Goal: Task Accomplishment & Management: Complete application form

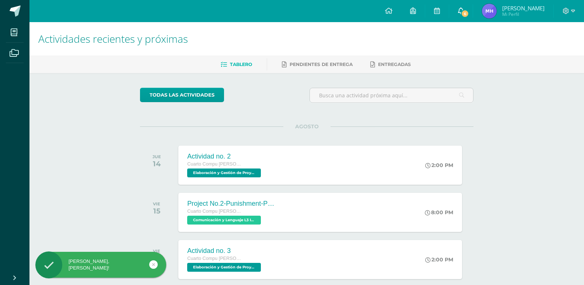
click at [464, 7] on icon at bounding box center [461, 10] width 6 height 7
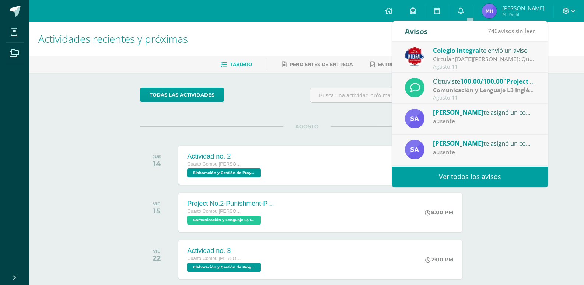
click at [321, 138] on div "[PERSON_NAME] 14 Actividad no. 2 Cuarto Compu [PERSON_NAME]. C.C.L.L. en Comput…" at bounding box center [307, 155] width 334 height 59
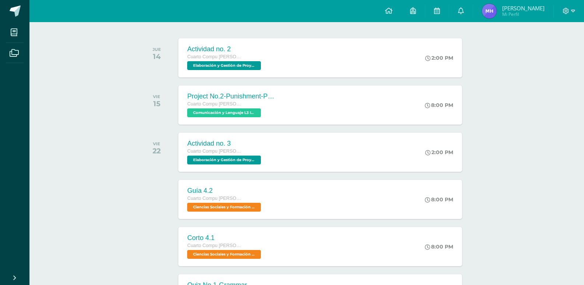
scroll to position [111, 0]
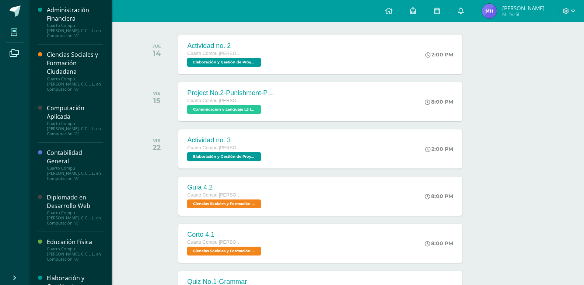
click at [8, 38] on span at bounding box center [14, 32] width 17 height 17
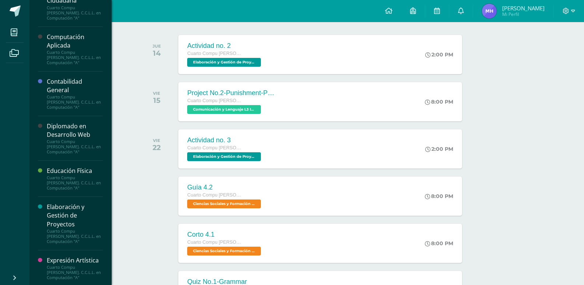
scroll to position [74, 0]
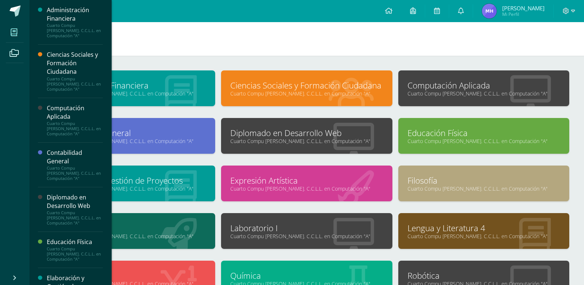
click at [15, 32] on icon at bounding box center [14, 32] width 7 height 7
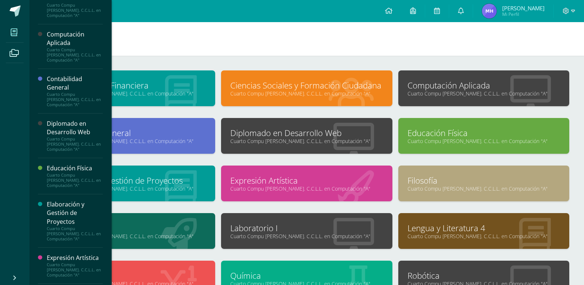
scroll to position [94, 0]
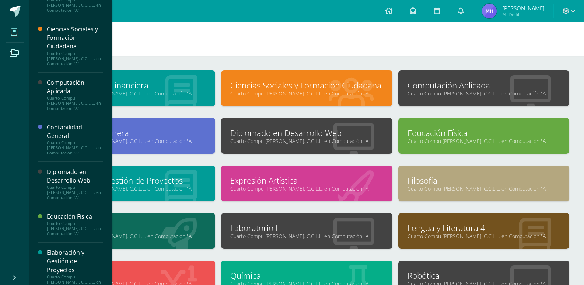
scroll to position [37, 0]
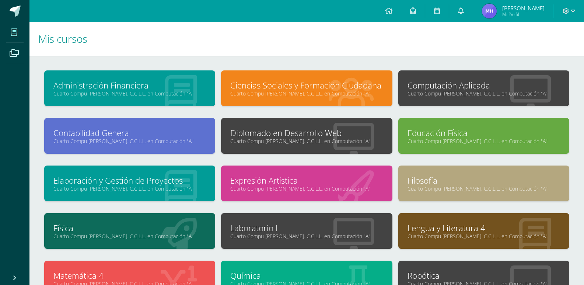
click at [243, 242] on div "Laboratorio I Cuarto Compu Bach. C.C.L.L. en Computación "A"" at bounding box center [306, 231] width 171 height 36
click at [252, 234] on link "Cuarto Compu [PERSON_NAME]. C.C.L.L. en Computación "A"" at bounding box center [306, 236] width 153 height 7
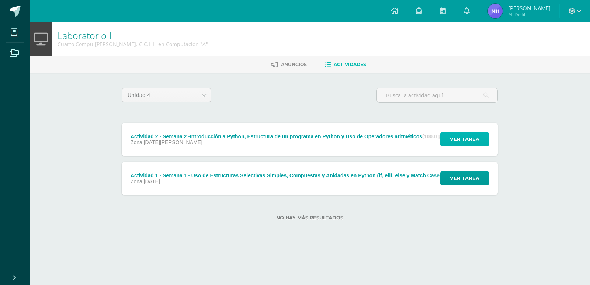
click at [463, 136] on span "Ver tarea" at bounding box center [464, 139] width 29 height 14
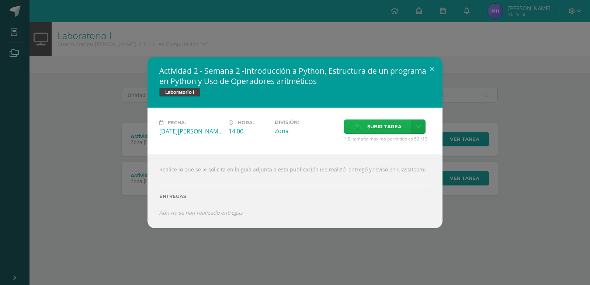
click at [392, 128] on span "Subir tarea" at bounding box center [384, 127] width 34 height 14
click at [0, 0] on input "Subir tarea" at bounding box center [0, 0] width 0 height 0
click at [373, 123] on span "Subir tarea" at bounding box center [384, 127] width 34 height 14
click at [0, 0] on input "Subir tarea" at bounding box center [0, 0] width 0 height 0
click at [389, 125] on span "Subir tarea" at bounding box center [384, 127] width 34 height 14
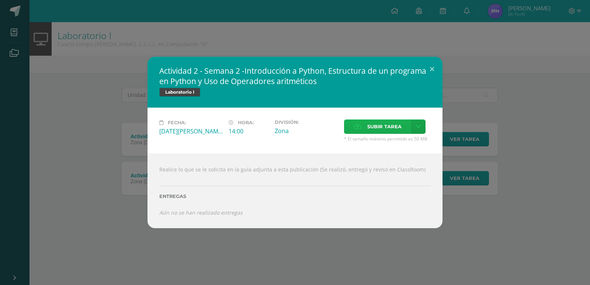
click at [0, 0] on input "Subir tarea" at bounding box center [0, 0] width 0 height 0
click at [391, 126] on span "Subir tarea" at bounding box center [384, 127] width 34 height 14
click at [0, 0] on input "Subir tarea" at bounding box center [0, 0] width 0 height 0
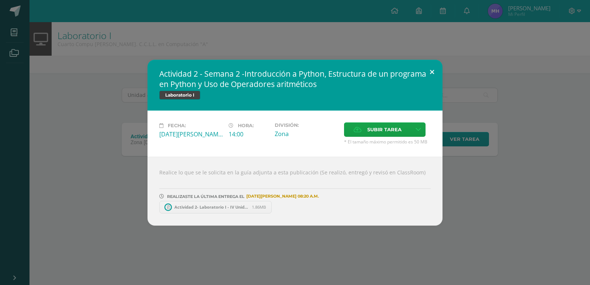
click at [441, 69] on button at bounding box center [431, 72] width 21 height 25
